Goal: Navigation & Orientation: Find specific page/section

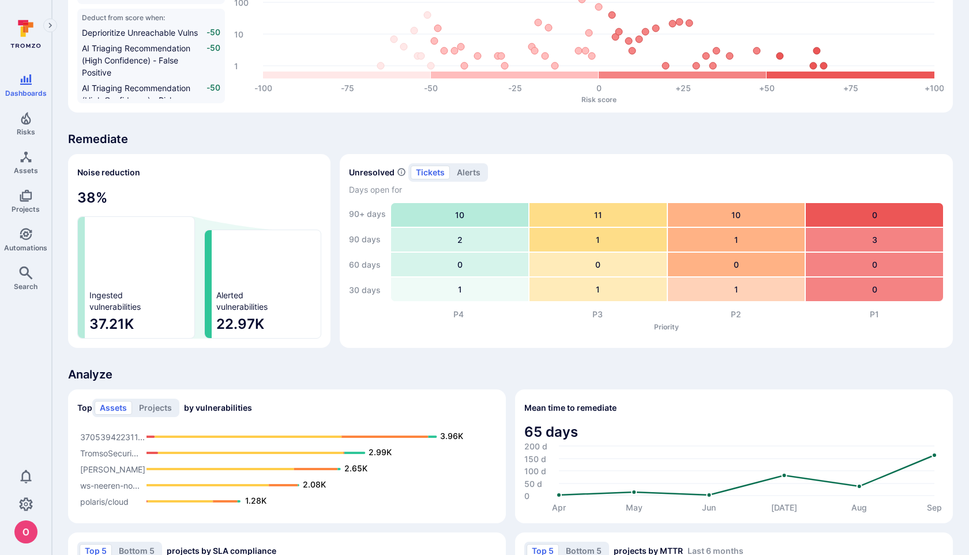
scroll to position [604, 0]
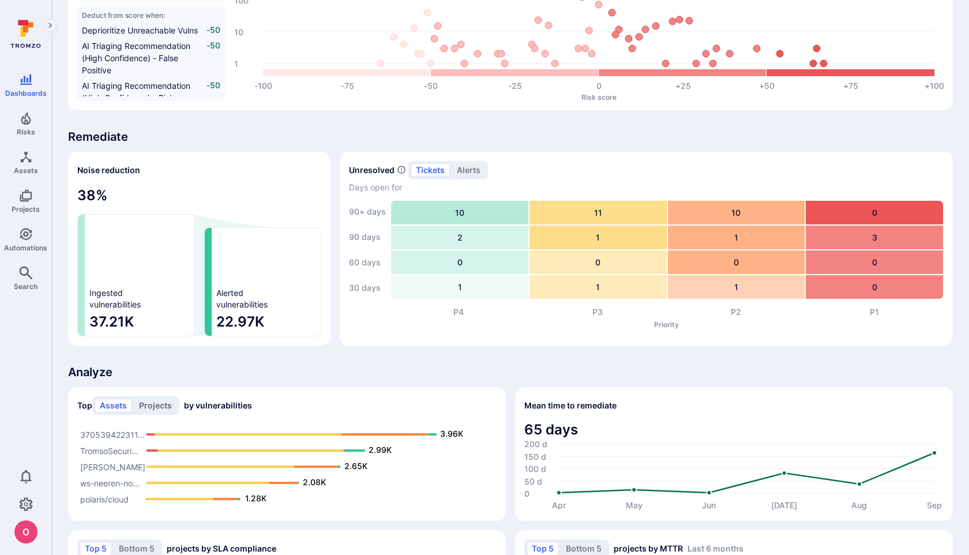
click at [156, 406] on button "Projects" at bounding box center [155, 406] width 43 height 14
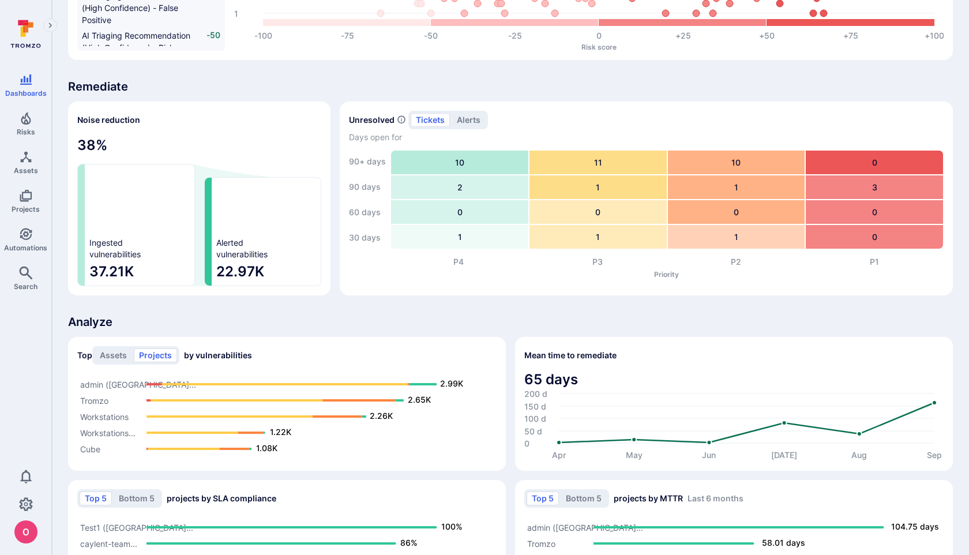
scroll to position [653, 0]
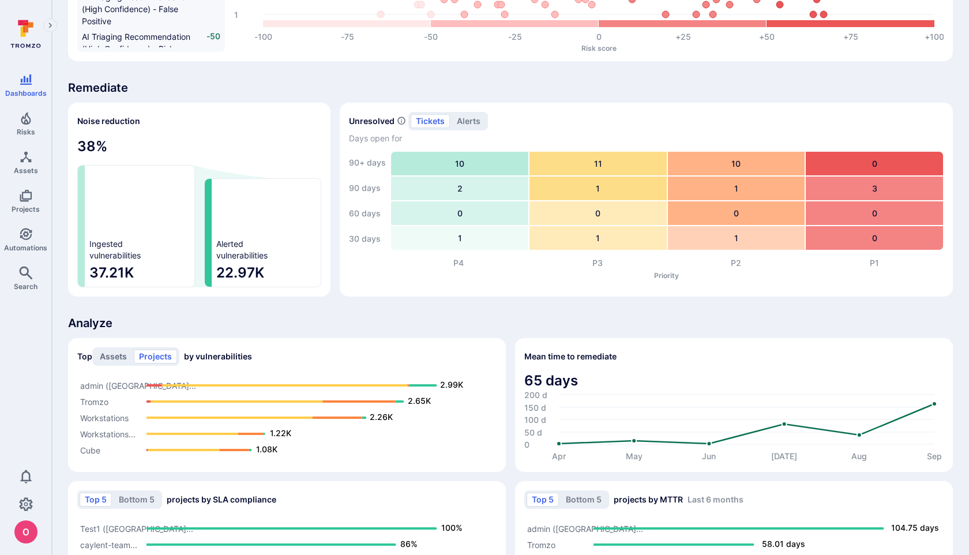
click at [122, 358] on button "Assets" at bounding box center [113, 357] width 37 height 14
type button "Assets"
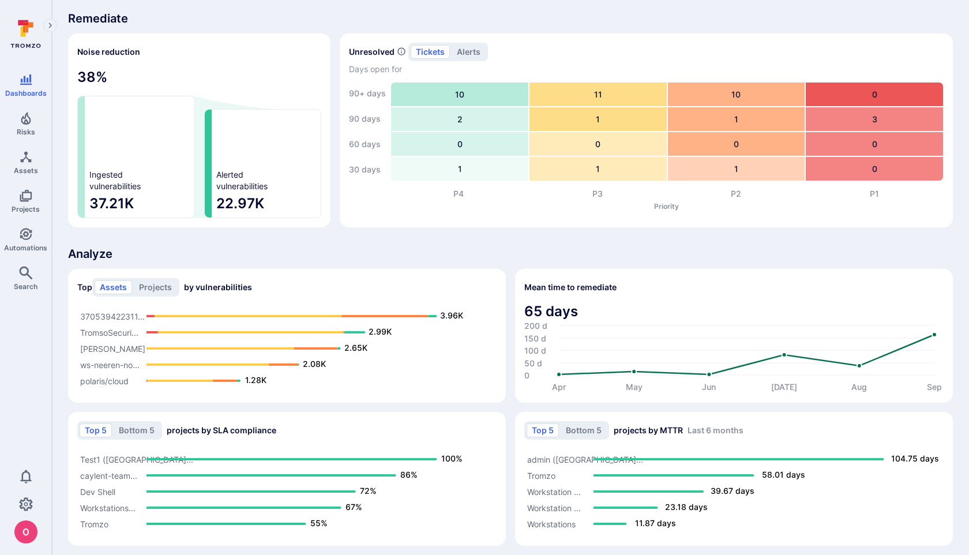
scroll to position [730, 0]
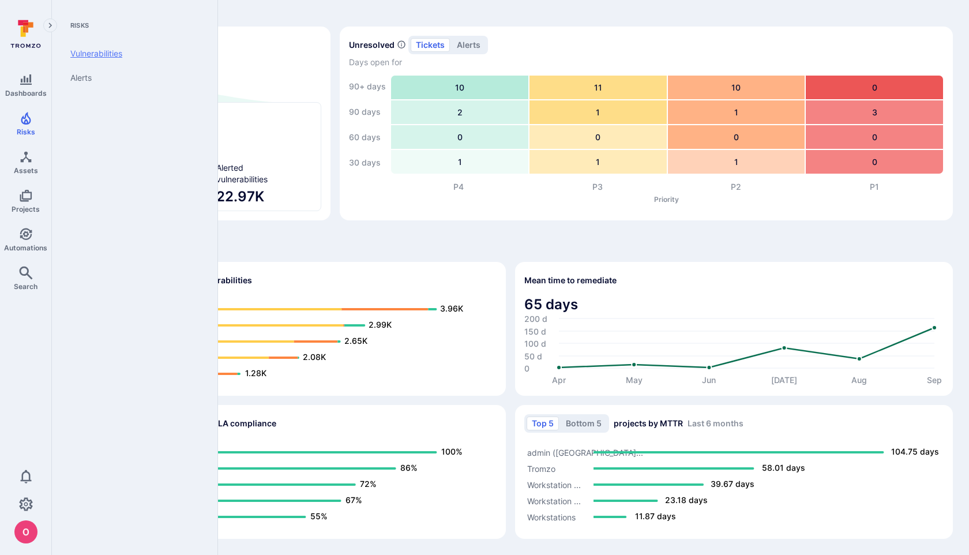
click at [102, 54] on link "Vulnerabilities" at bounding box center [132, 54] width 142 height 24
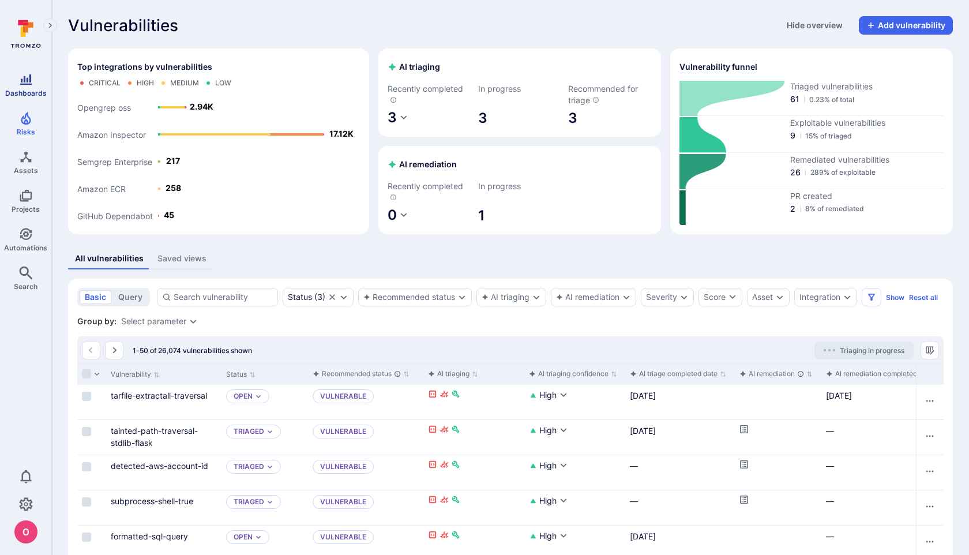
click at [26, 80] on icon "Dashboards" at bounding box center [26, 79] width 12 height 10
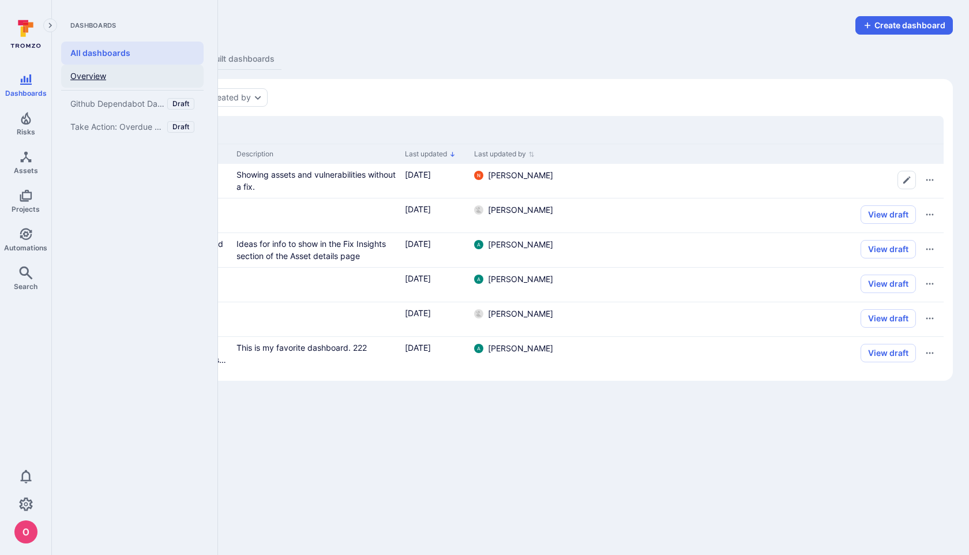
click at [84, 72] on link "Overview" at bounding box center [132, 76] width 142 height 23
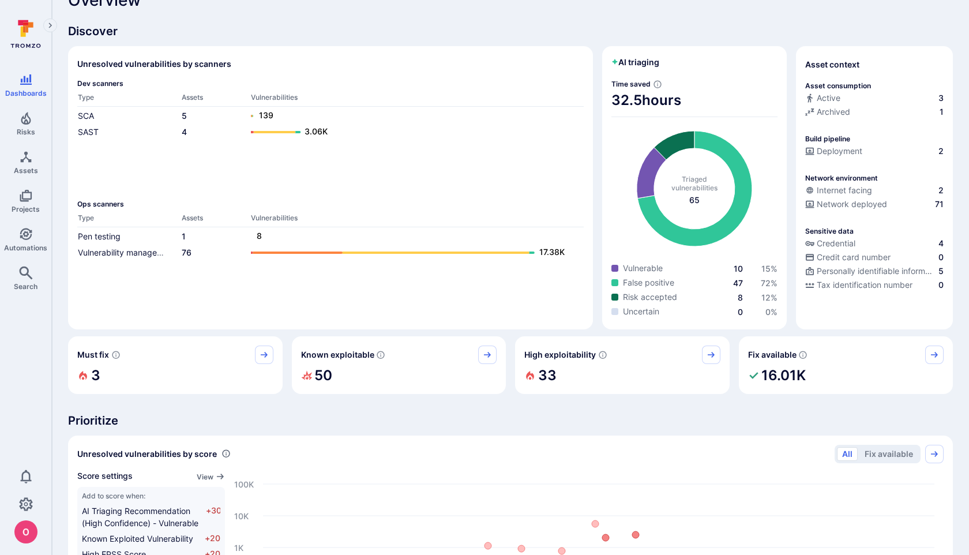
scroll to position [24, 0]
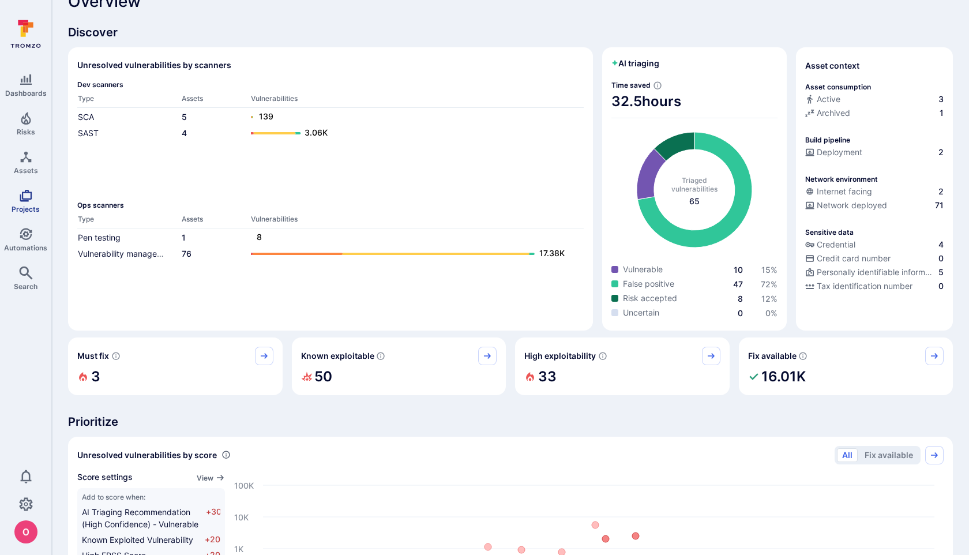
click at [28, 194] on icon "Projects" at bounding box center [26, 196] width 14 height 14
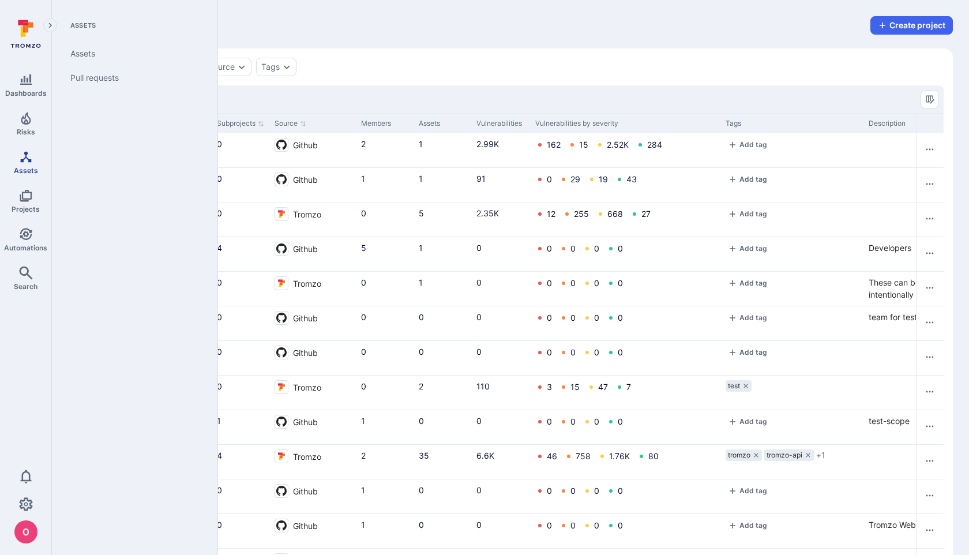
click at [27, 163] on icon "Assets" at bounding box center [26, 157] width 14 height 14
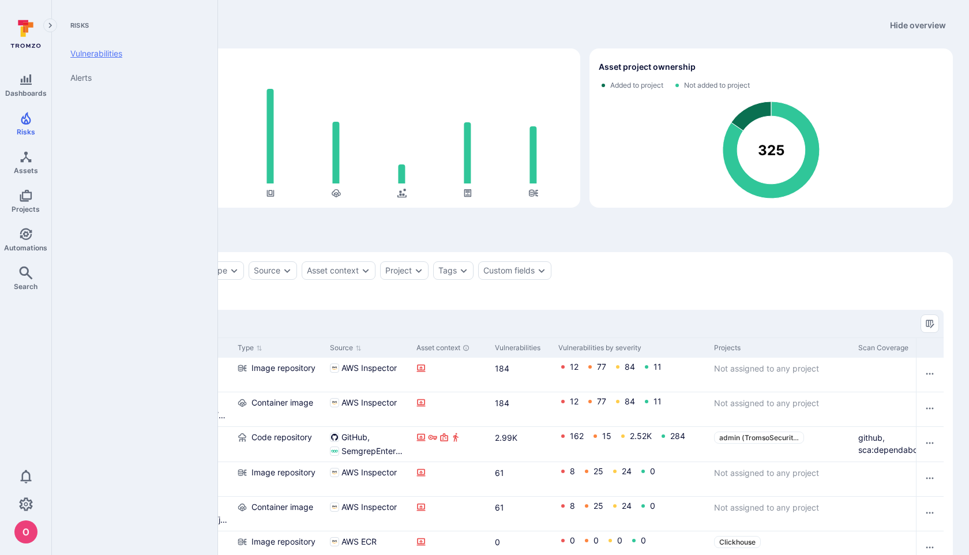
click at [97, 52] on link "Vulnerabilities" at bounding box center [132, 54] width 142 height 24
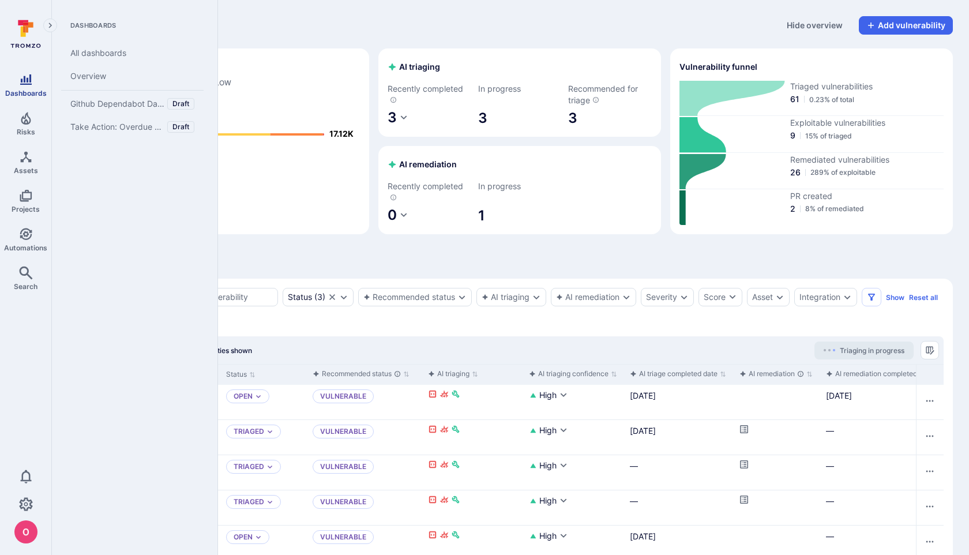
click at [25, 82] on icon "Dashboards" at bounding box center [26, 80] width 14 height 14
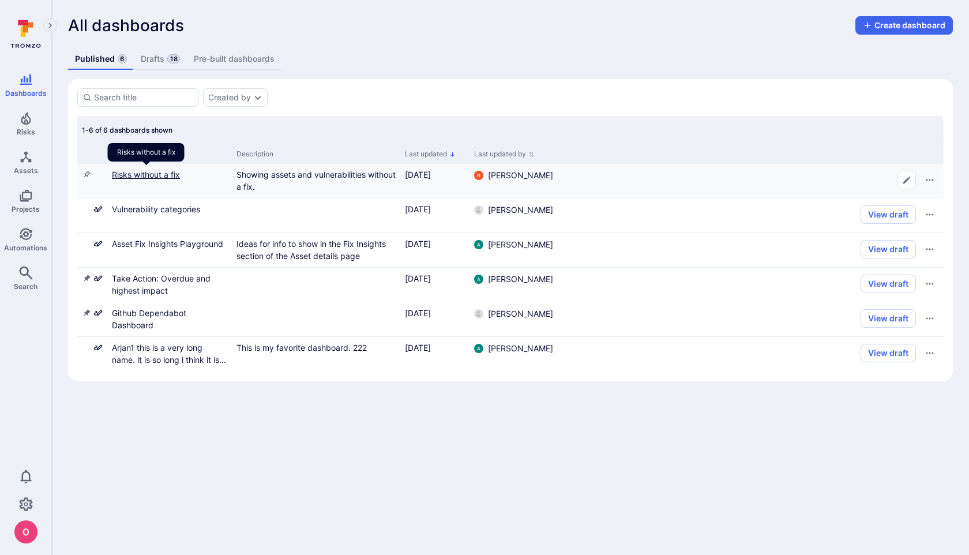
click at [172, 174] on link "Risks without a fix" at bounding box center [146, 175] width 68 height 10
click at [31, 196] on icon "Projects" at bounding box center [26, 196] width 12 height 12
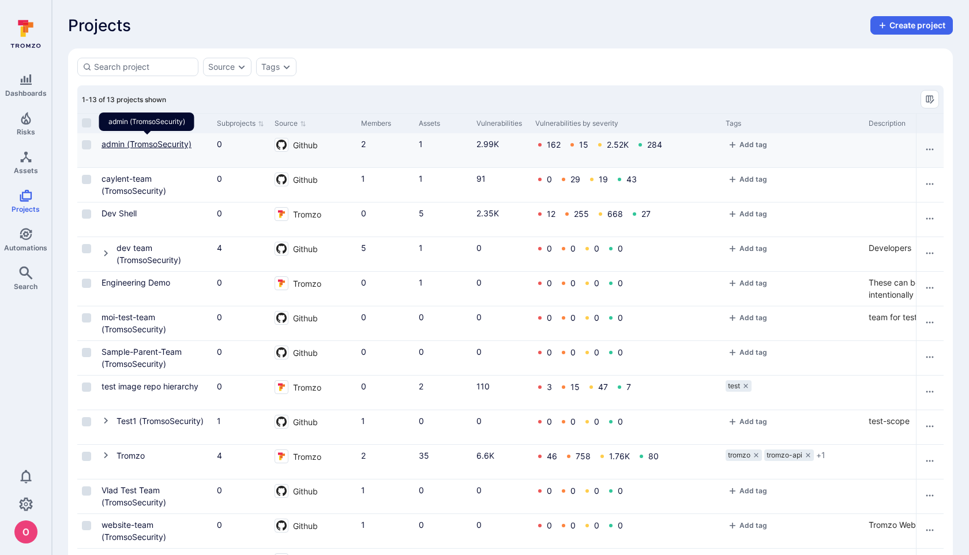
click at [141, 144] on link "admin (TromsoSecurity)" at bounding box center [147, 144] width 90 height 10
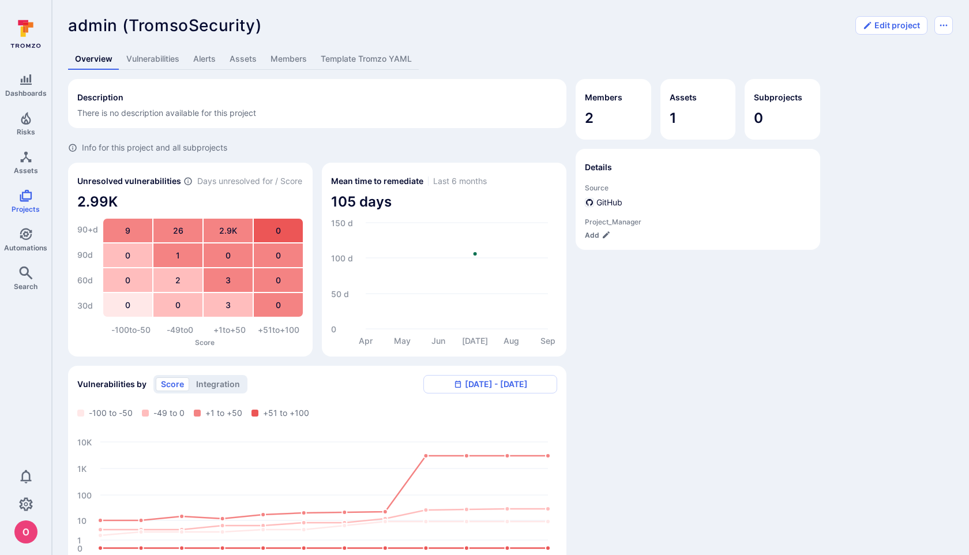
click at [157, 63] on link "Vulnerabilities" at bounding box center [152, 58] width 67 height 21
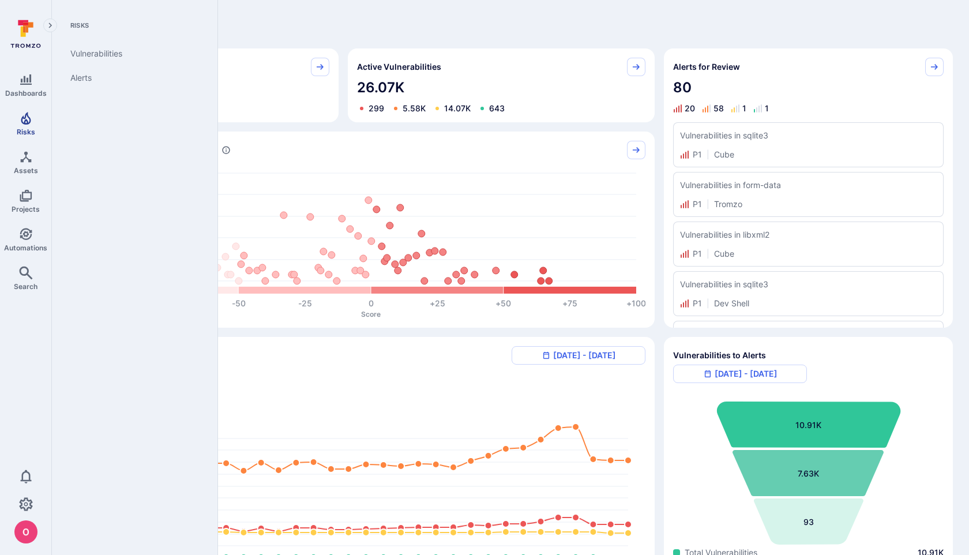
click at [30, 122] on icon "Risks" at bounding box center [26, 118] width 14 height 14
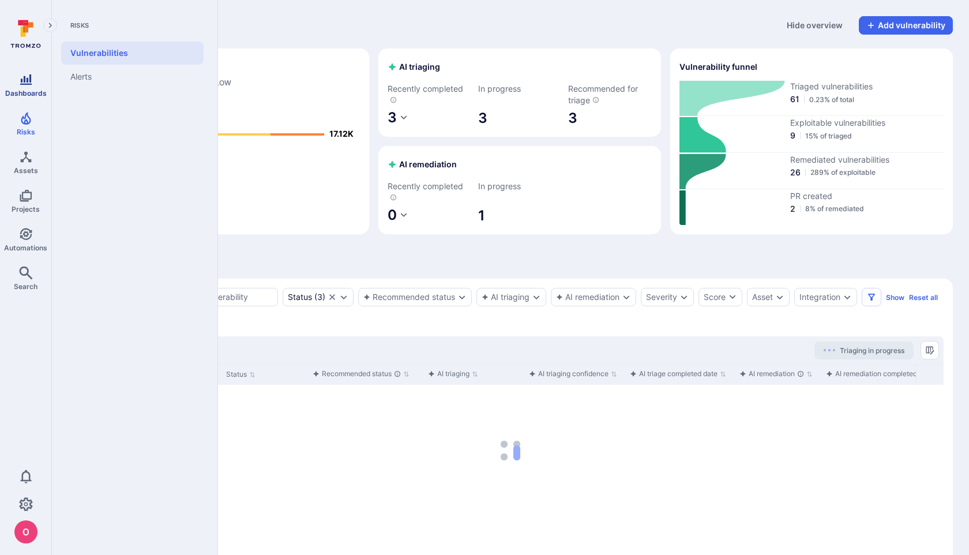
click at [31, 81] on icon "Dashboards" at bounding box center [26, 80] width 14 height 14
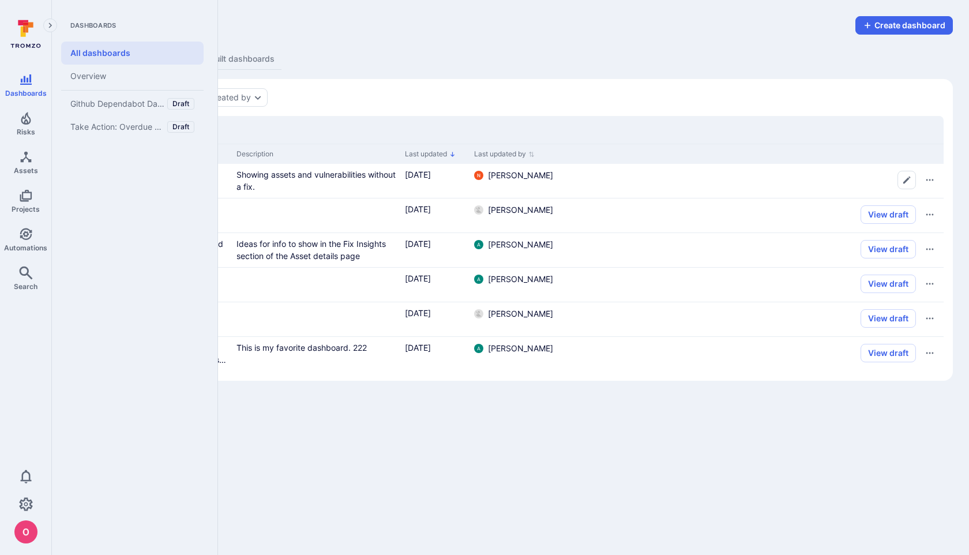
click at [107, 306] on div "Dashboards All dashboards Overview Github Dependabot Dashboard Draft Take Actio…" at bounding box center [135, 277] width 166 height 555
click at [29, 122] on icon "Risks" at bounding box center [26, 118] width 10 height 13
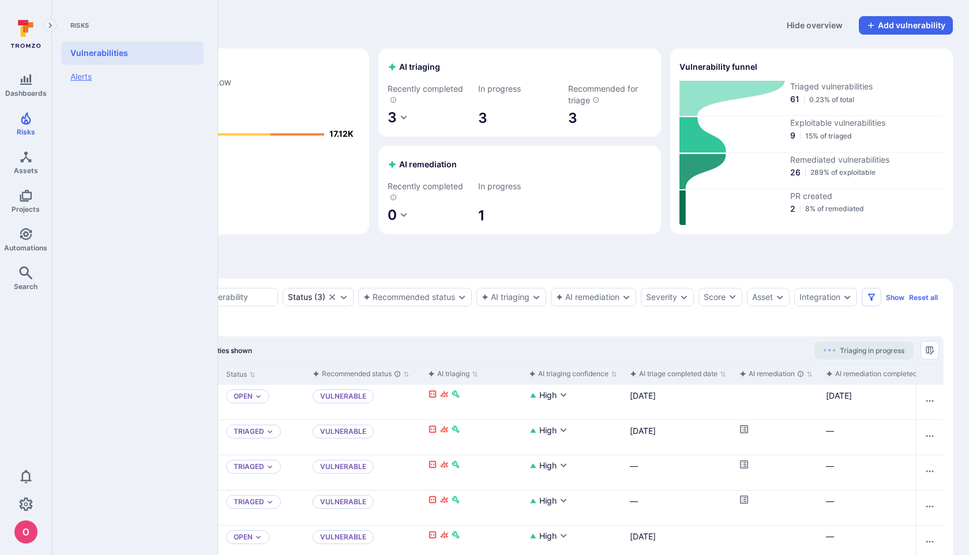
click at [79, 80] on link "Alerts" at bounding box center [132, 77] width 142 height 24
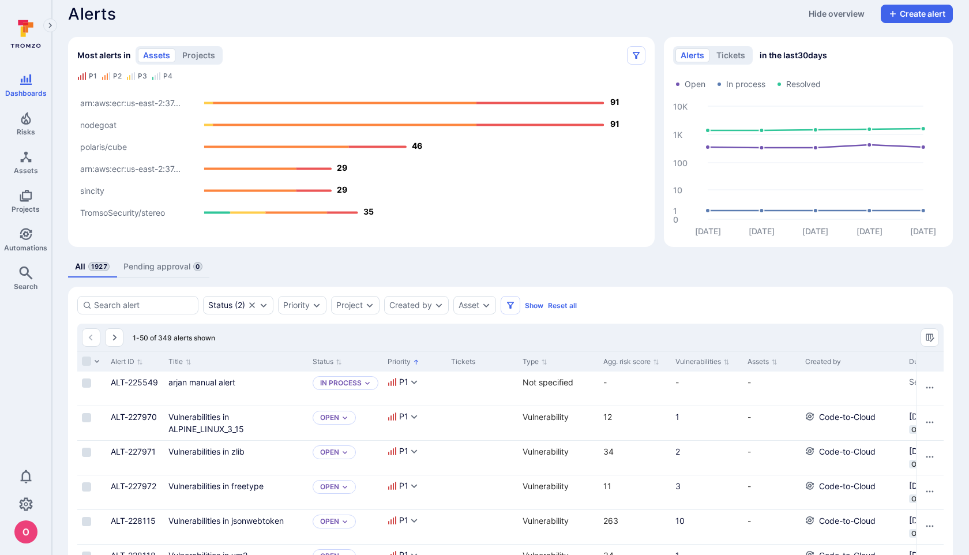
scroll to position [3, 0]
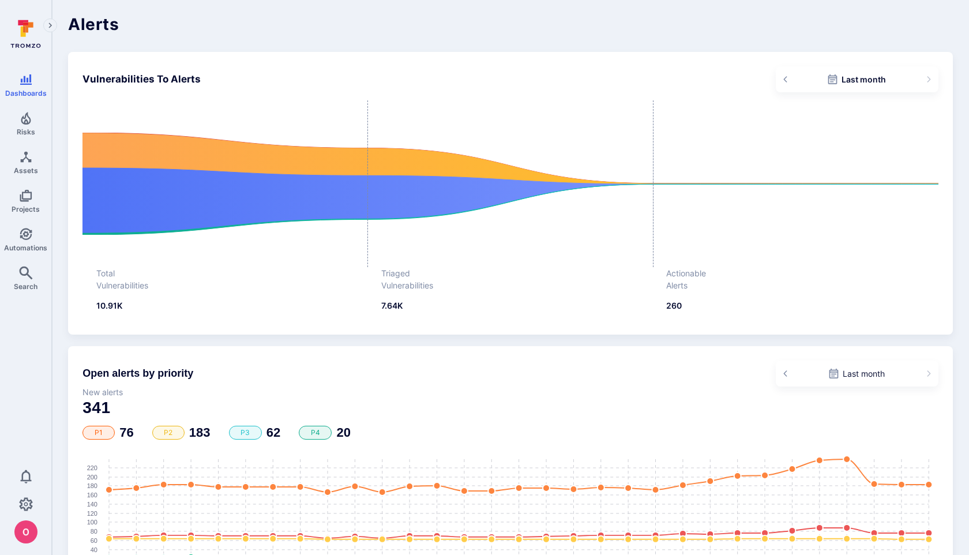
click at [476, 28] on h1 "Alerts" at bounding box center [510, 24] width 885 height 16
click at [594, 31] on h1 "Alerts" at bounding box center [510, 24] width 885 height 16
click at [787, 78] on icon "button" at bounding box center [785, 79] width 6 height 6
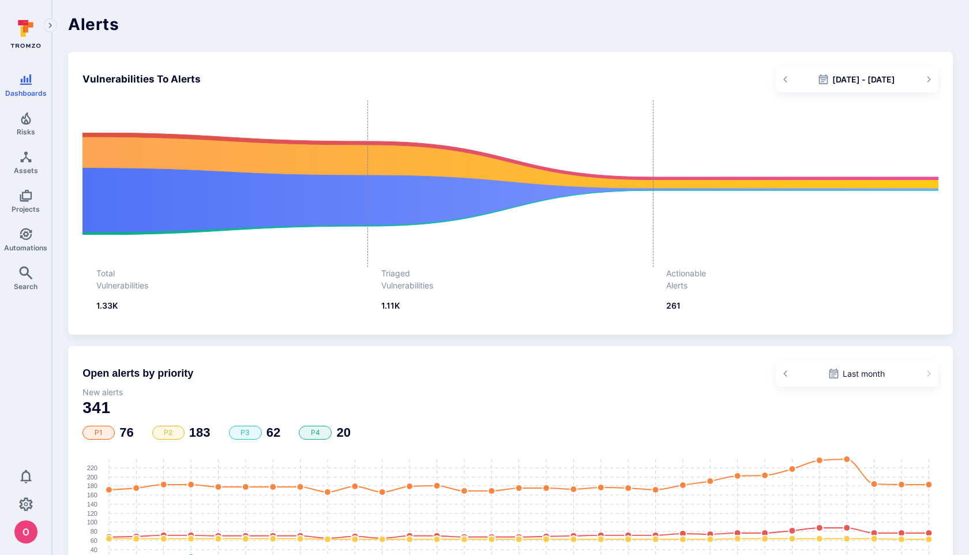
click at [930, 76] on icon "button" at bounding box center [929, 79] width 6 height 6
